Goal: Information Seeking & Learning: Learn about a topic

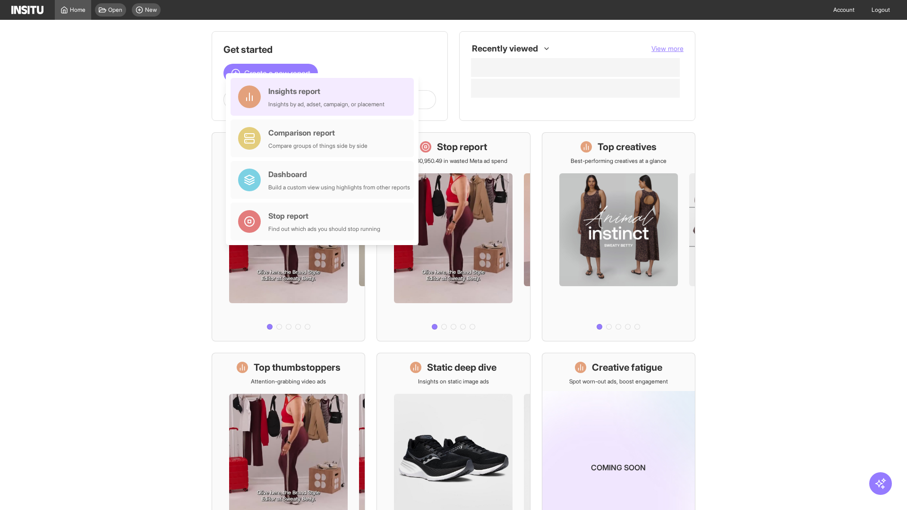
click at [324, 97] on div "Insights report Insights by ad, adset, campaign, or placement" at bounding box center [326, 96] width 116 height 23
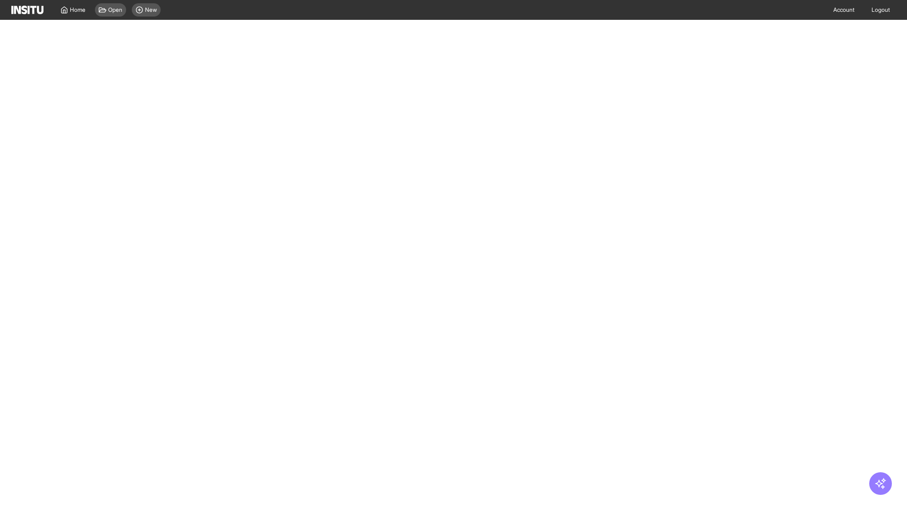
select select "**"
